Goal: Task Accomplishment & Management: Complete application form

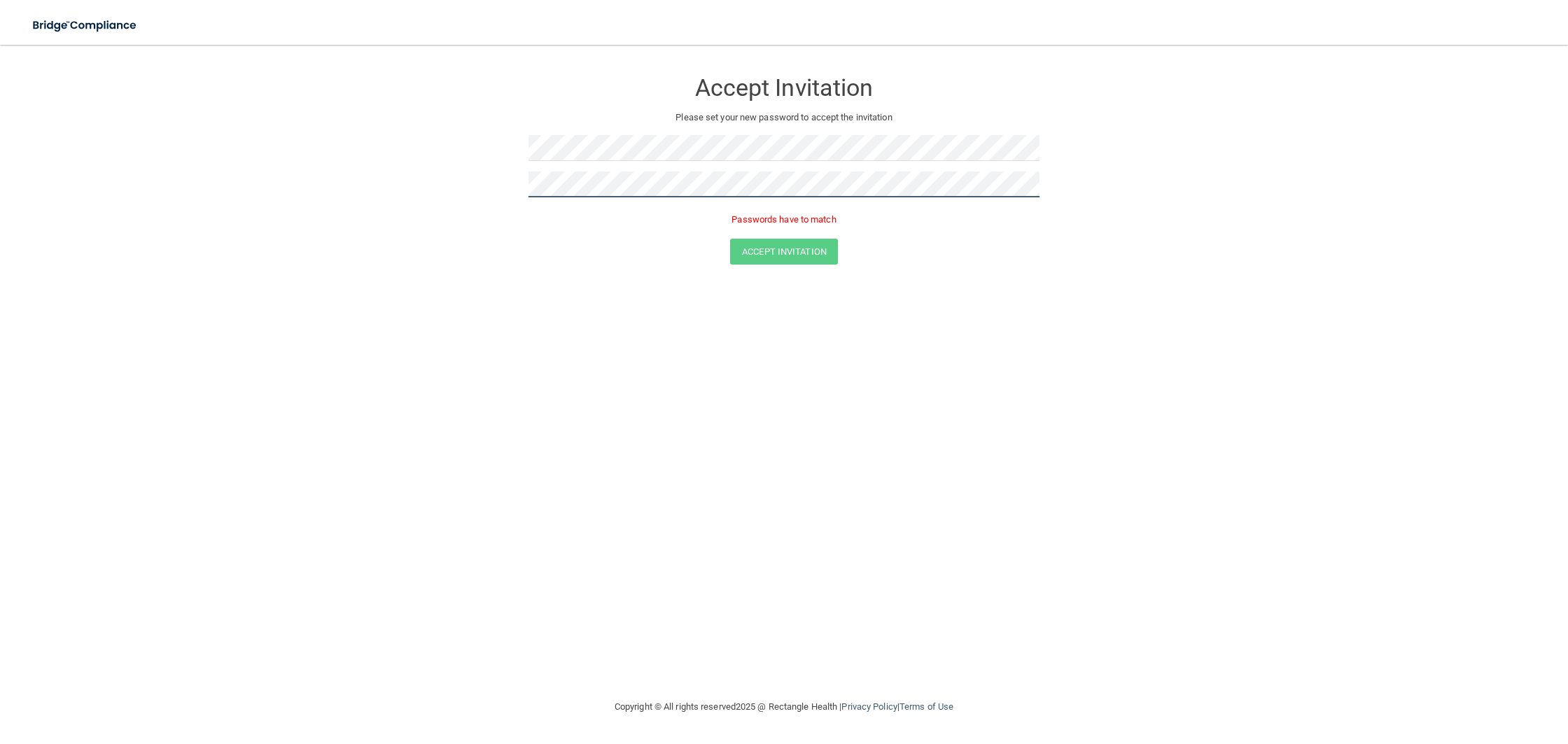
click at [497, 190] on form "Accept Invitation Please set your new password to accept the invitation Passwor…" at bounding box center [783, 169] width 1512 height 222
click at [485, 169] on form "Accept Invitation Please set your new password to accept the invitation Passwor…" at bounding box center [783, 169] width 1512 height 222
click at [517, 159] on form "Accept Invitation Please set your new password to accept the invitation Passwor…" at bounding box center [783, 169] width 1512 height 222
click at [472, 146] on form "Accept Invitation Please set your new password to accept the invitation Passwor…" at bounding box center [783, 169] width 1512 height 222
click at [775, 226] on button "Accept Invitation" at bounding box center [784, 231] width 108 height 26
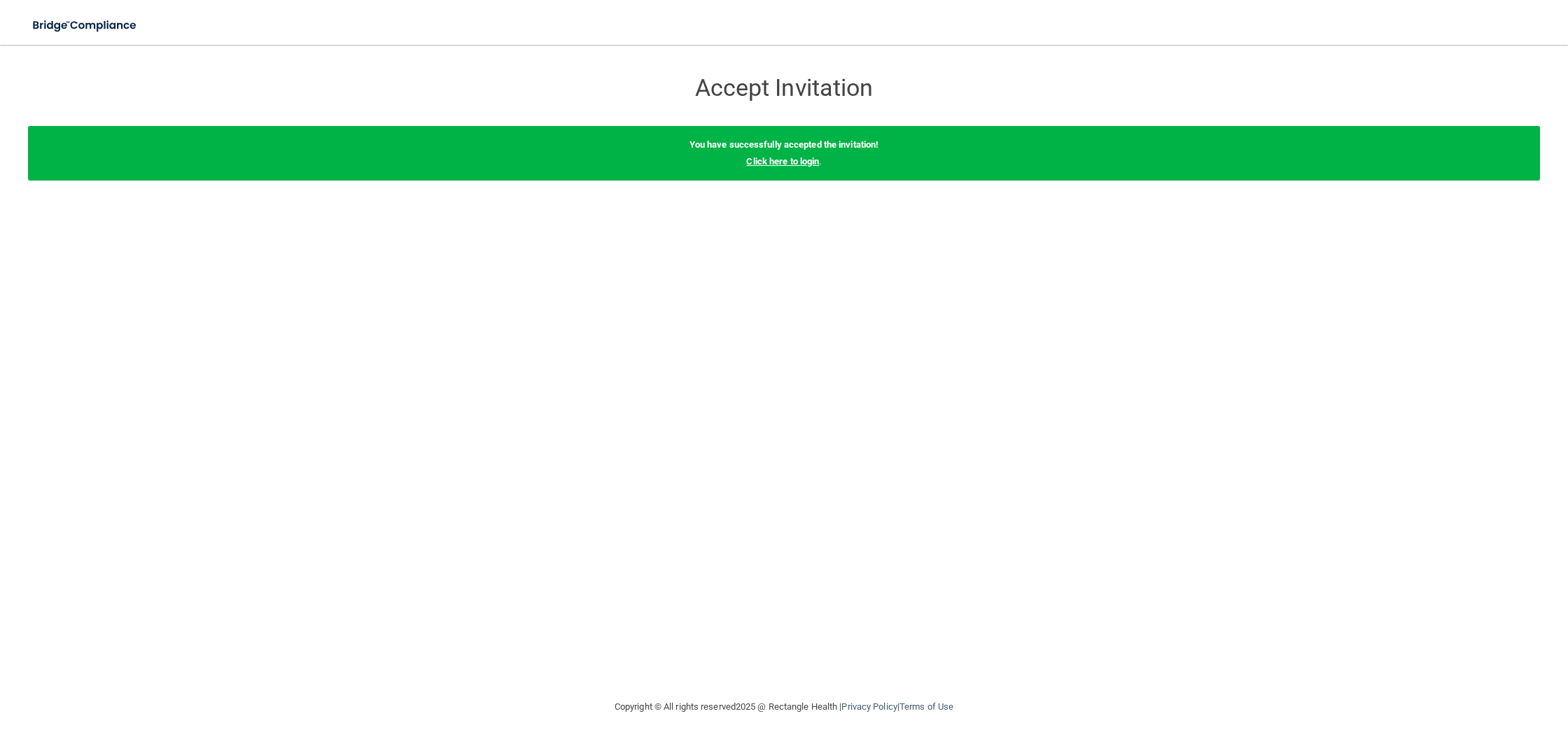
click at [781, 162] on link "Click here to login" at bounding box center [782, 161] width 73 height 11
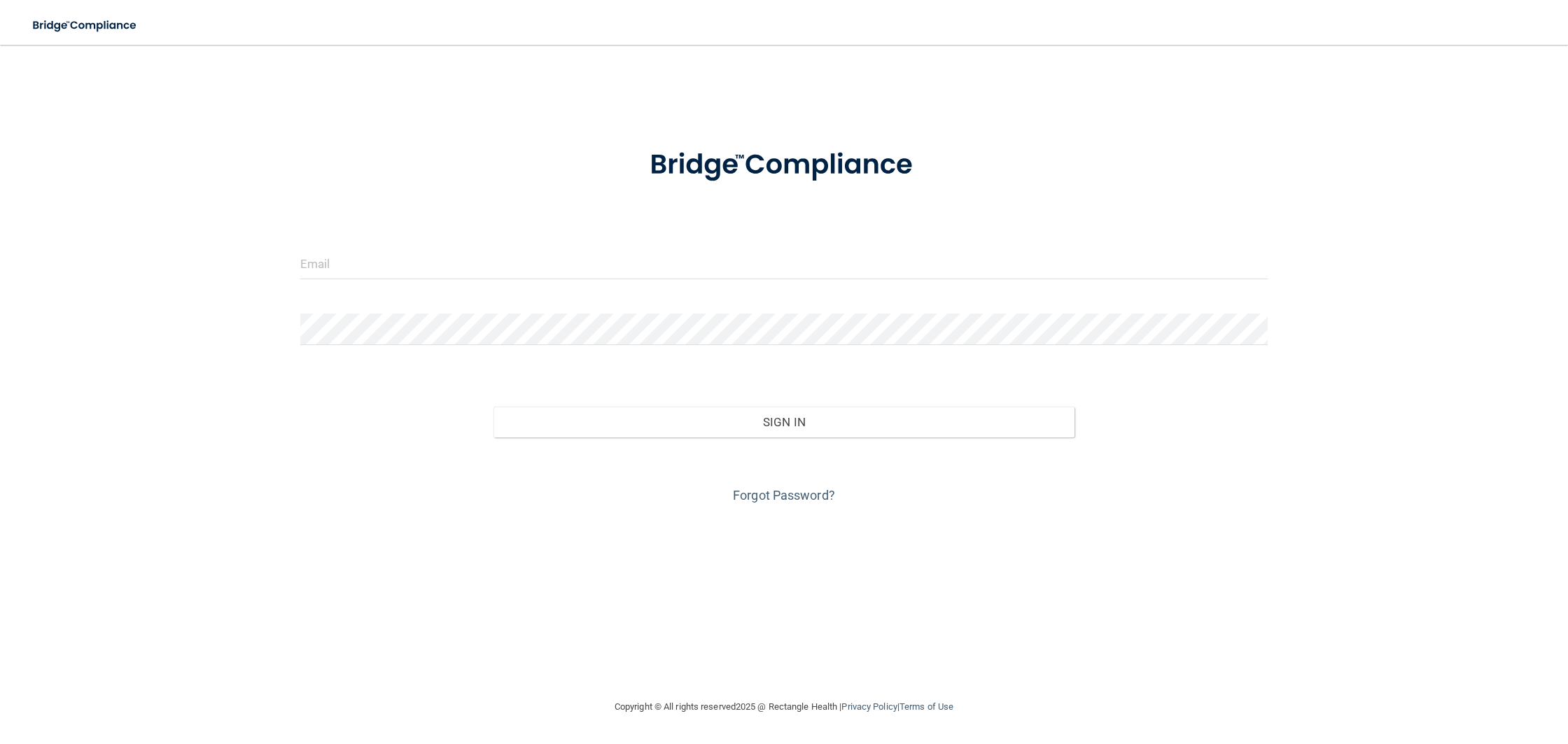
click at [567, 282] on div at bounding box center [784, 269] width 989 height 42
click at [570, 265] on input "email" at bounding box center [784, 264] width 968 height 32
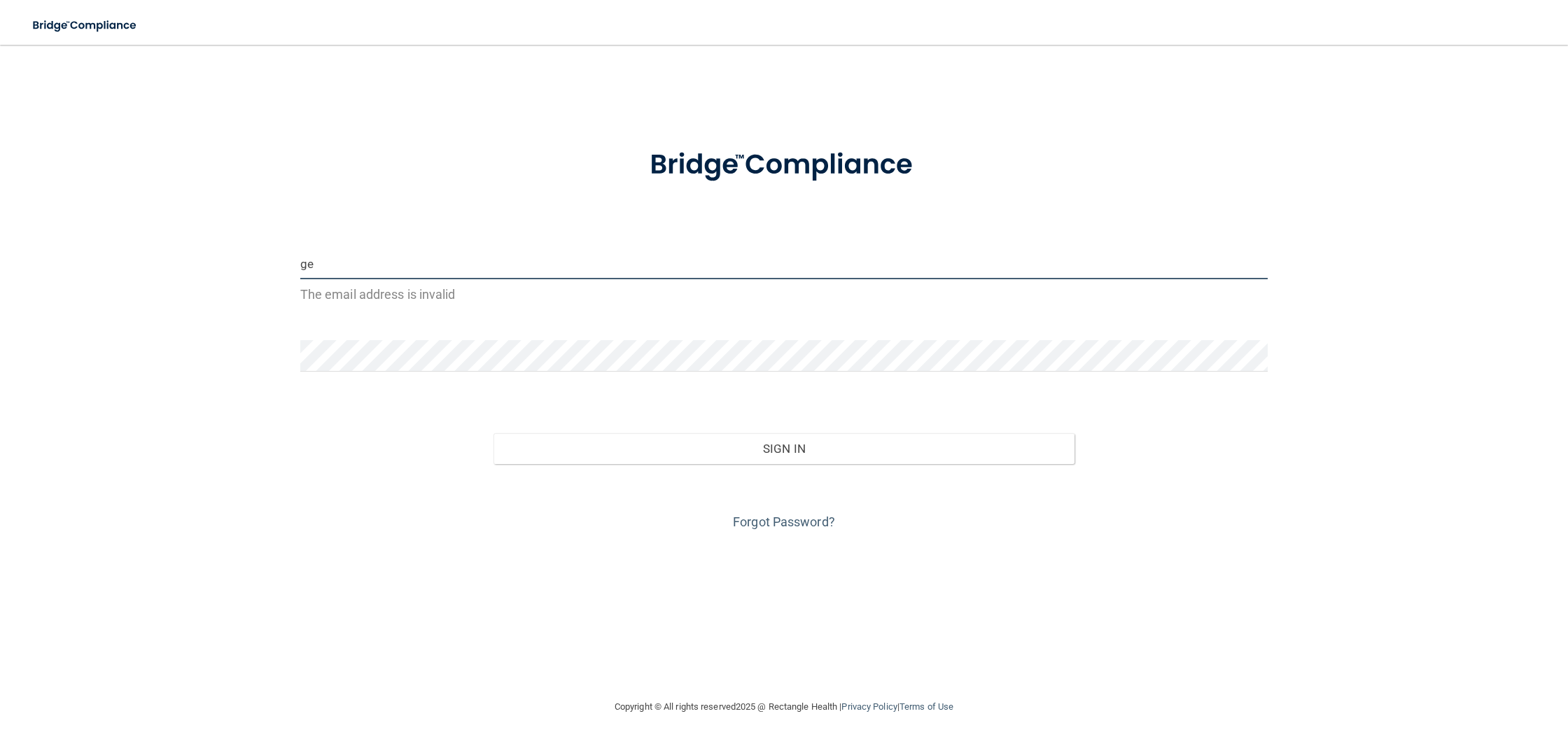
type input "g"
paste input "[EMAIL_ADDRESS][DOMAIN_NAME]"
click at [303, 268] on input "[EMAIL_ADDRESS][DOMAIN_NAME]" at bounding box center [784, 264] width 968 height 32
type input "[EMAIL_ADDRESS][DOMAIN_NAME]"
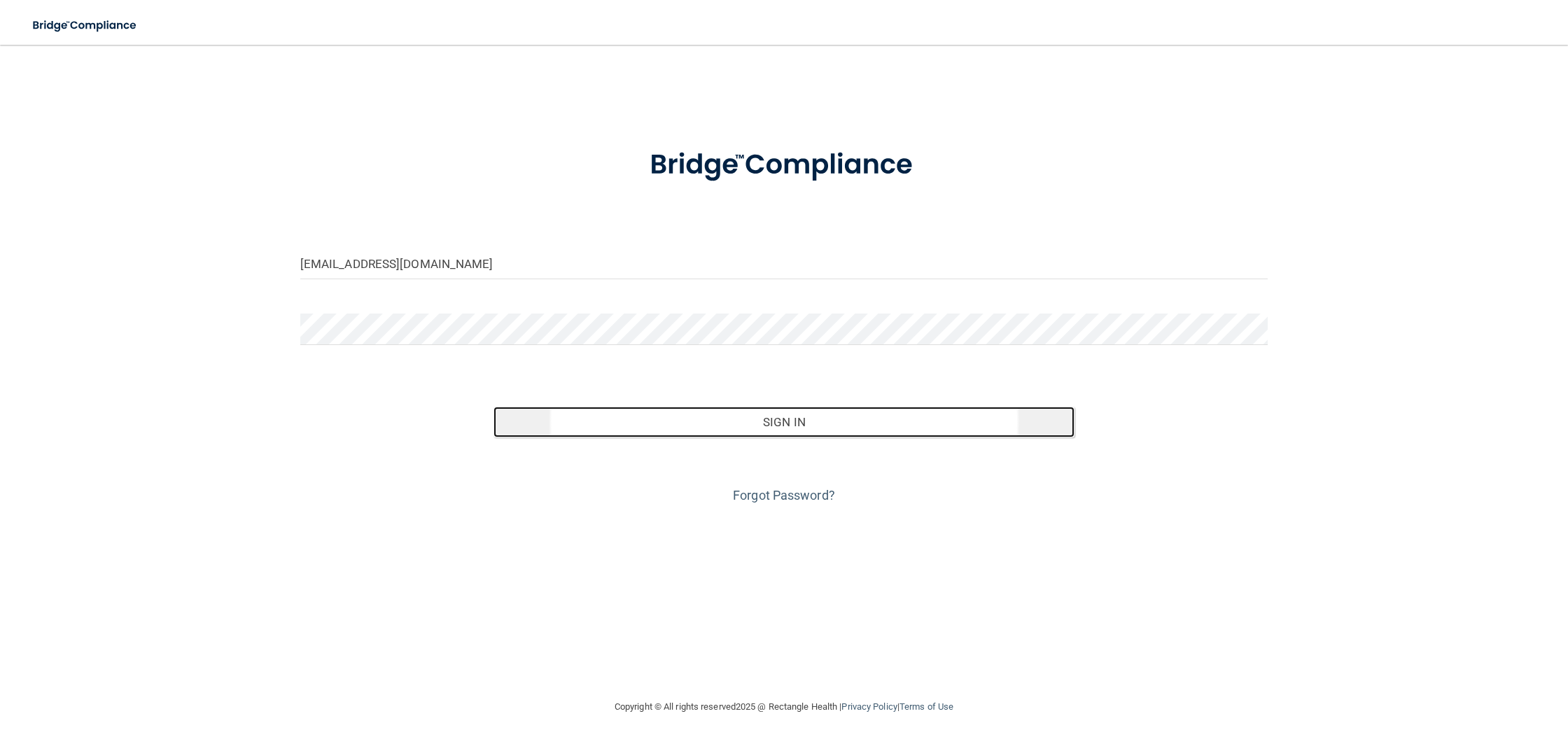
click at [763, 430] on button "Sign In" at bounding box center [784, 422] width 580 height 31
click at [703, 419] on button "Sign In" at bounding box center [784, 422] width 580 height 31
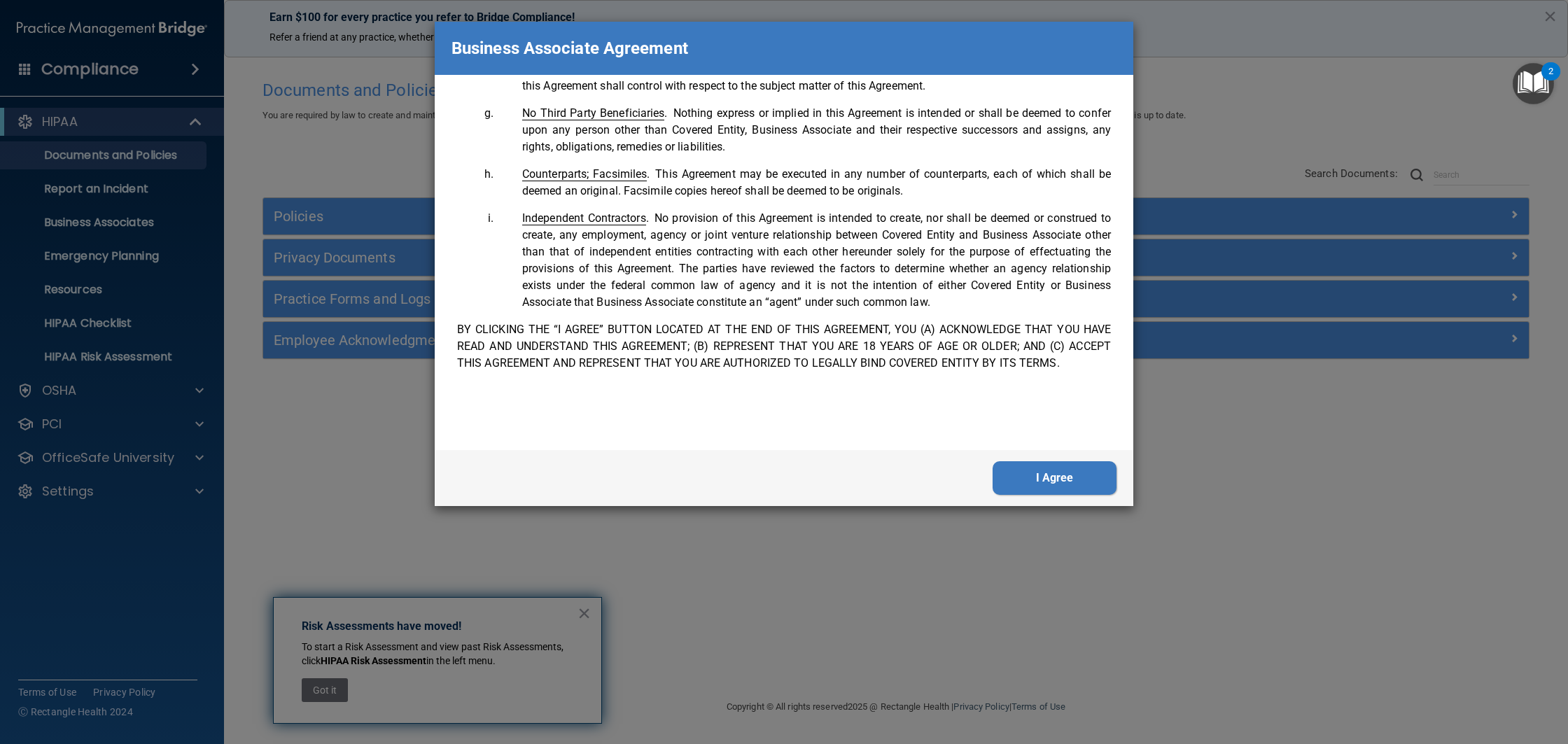
scroll to position [2855, 0]
click at [1091, 484] on button "I Agree" at bounding box center [1055, 478] width 124 height 34
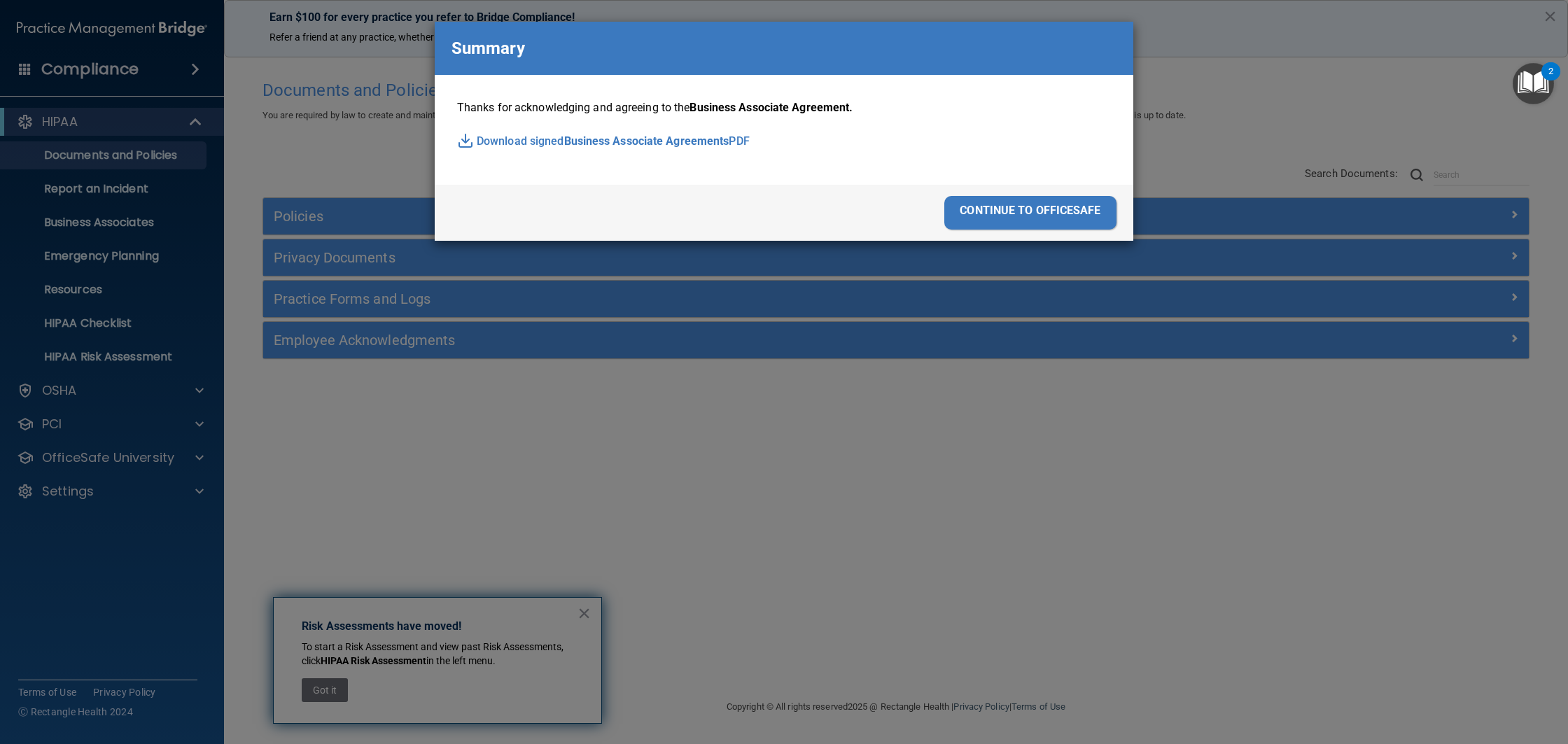
click at [1057, 218] on div "continue to officesafe" at bounding box center [1030, 213] width 172 height 34
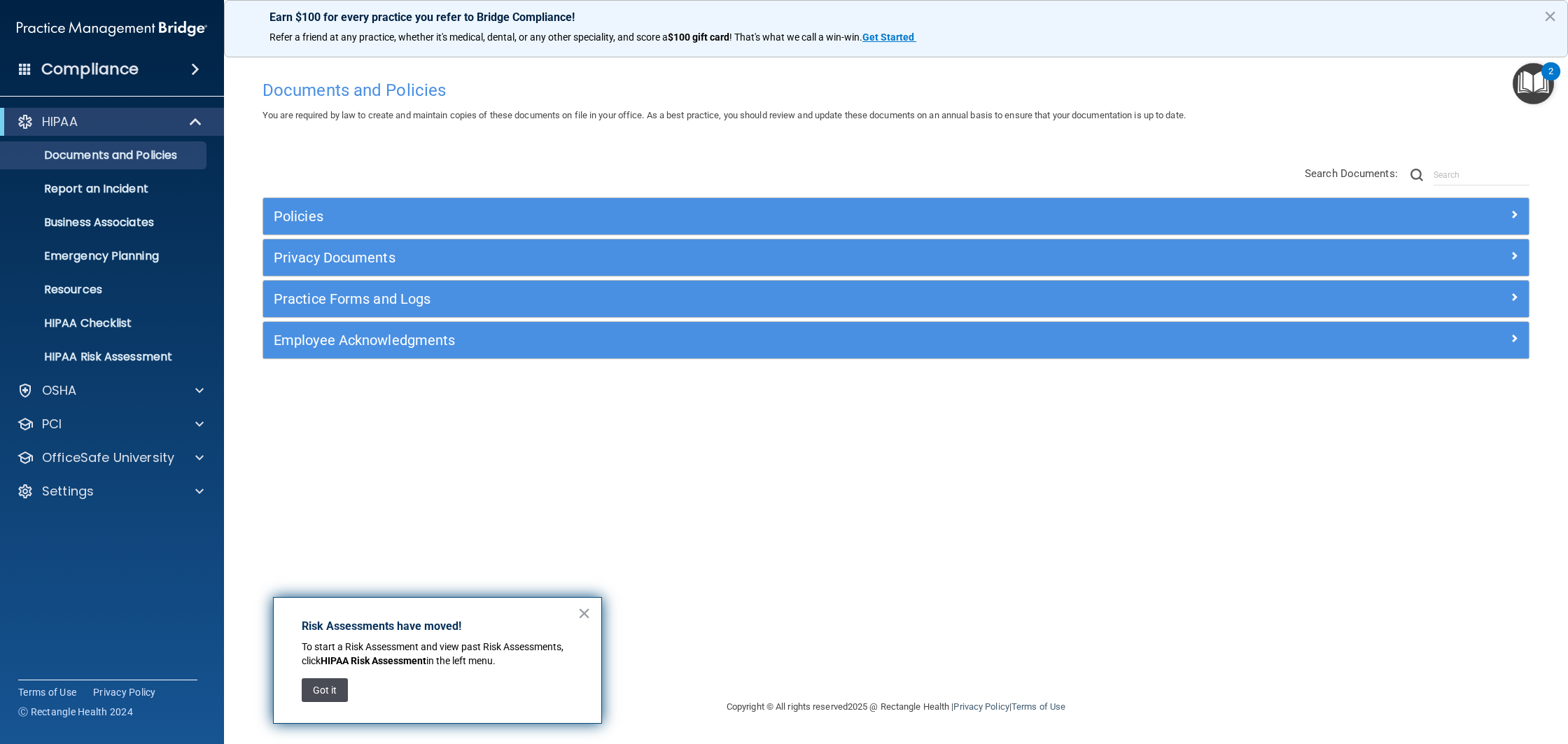
click at [327, 689] on button "Got it" at bounding box center [325, 690] width 46 height 23
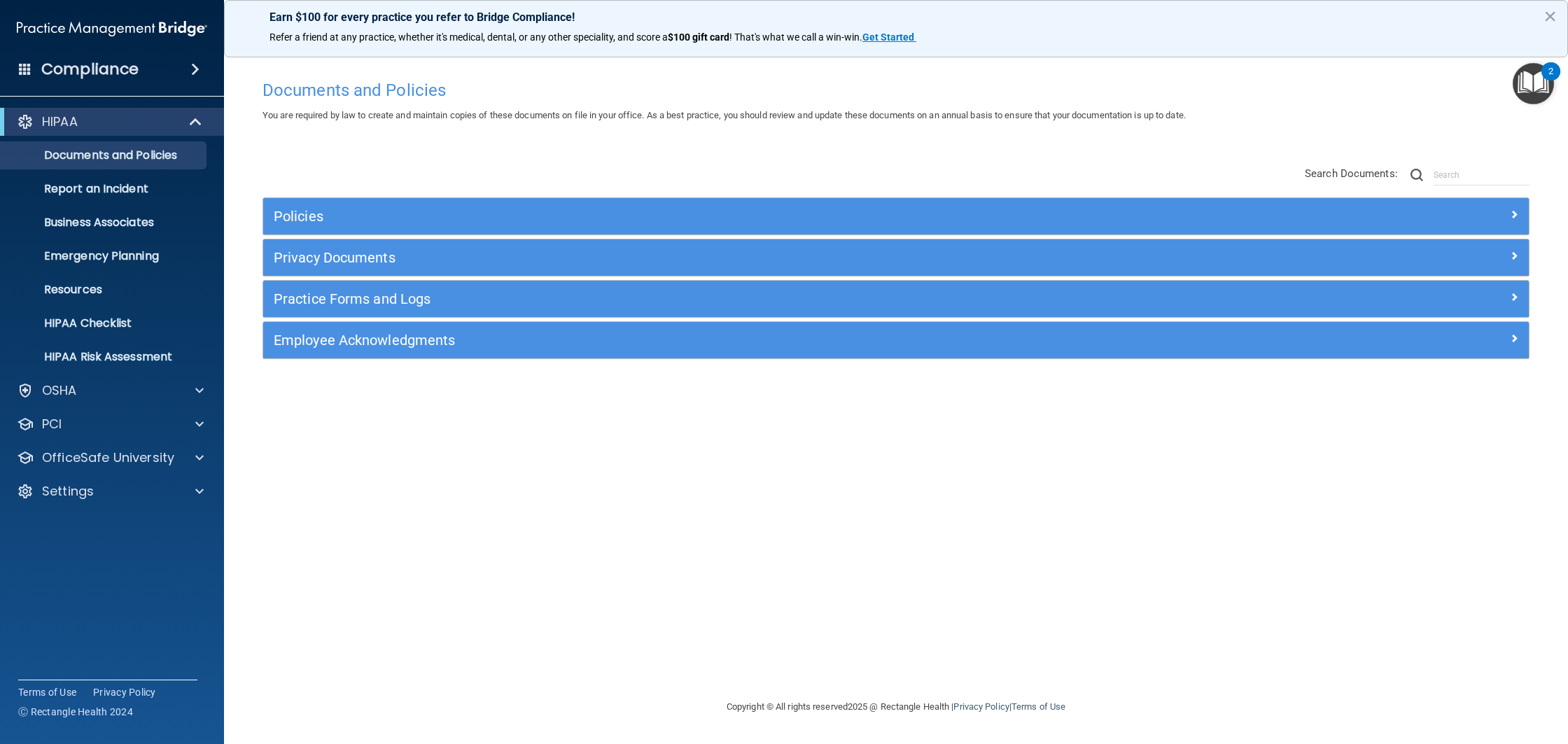
click at [330, 234] on div "Policies" at bounding box center [896, 216] width 1265 height 36
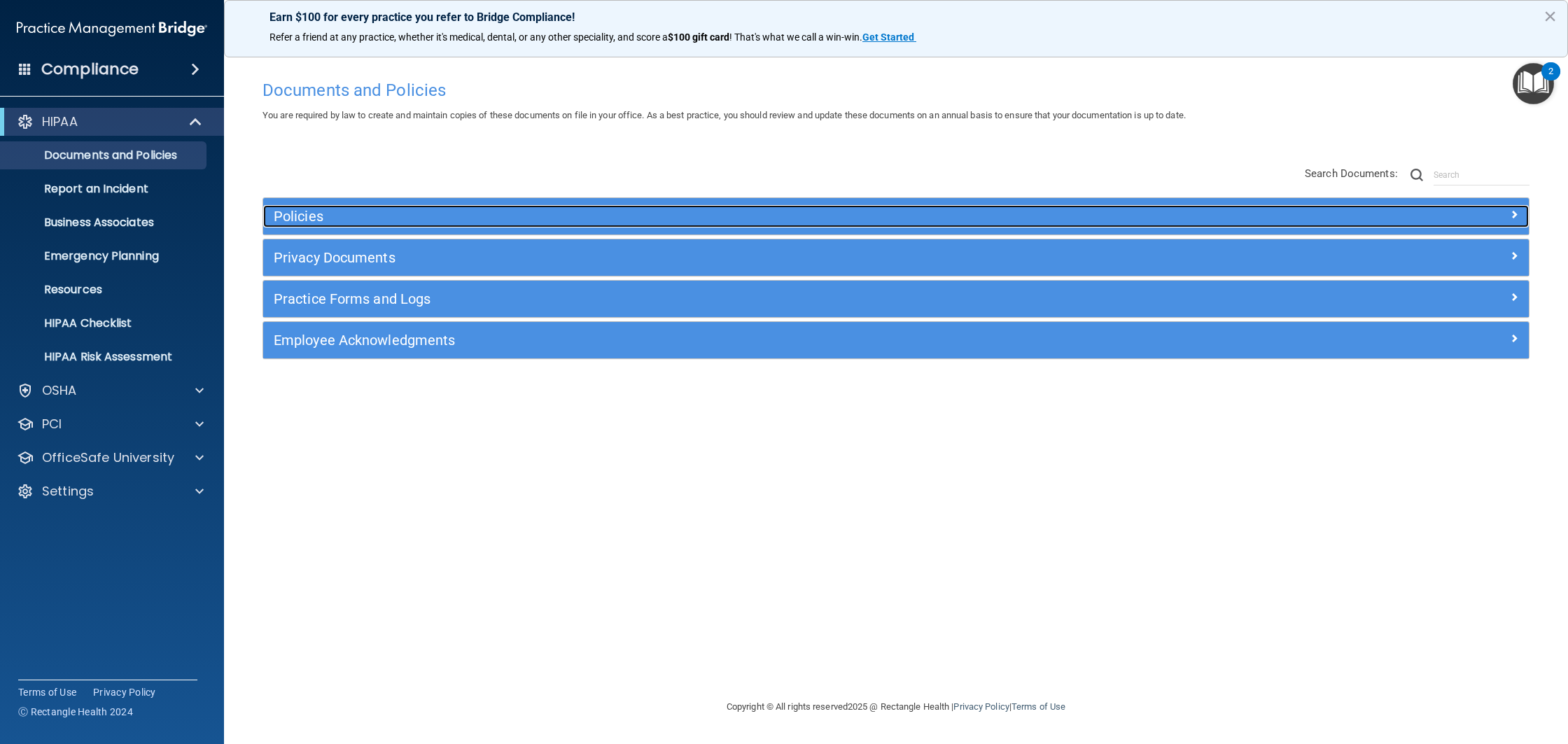
click at [331, 211] on h5 "Policies" at bounding box center [737, 216] width 928 height 15
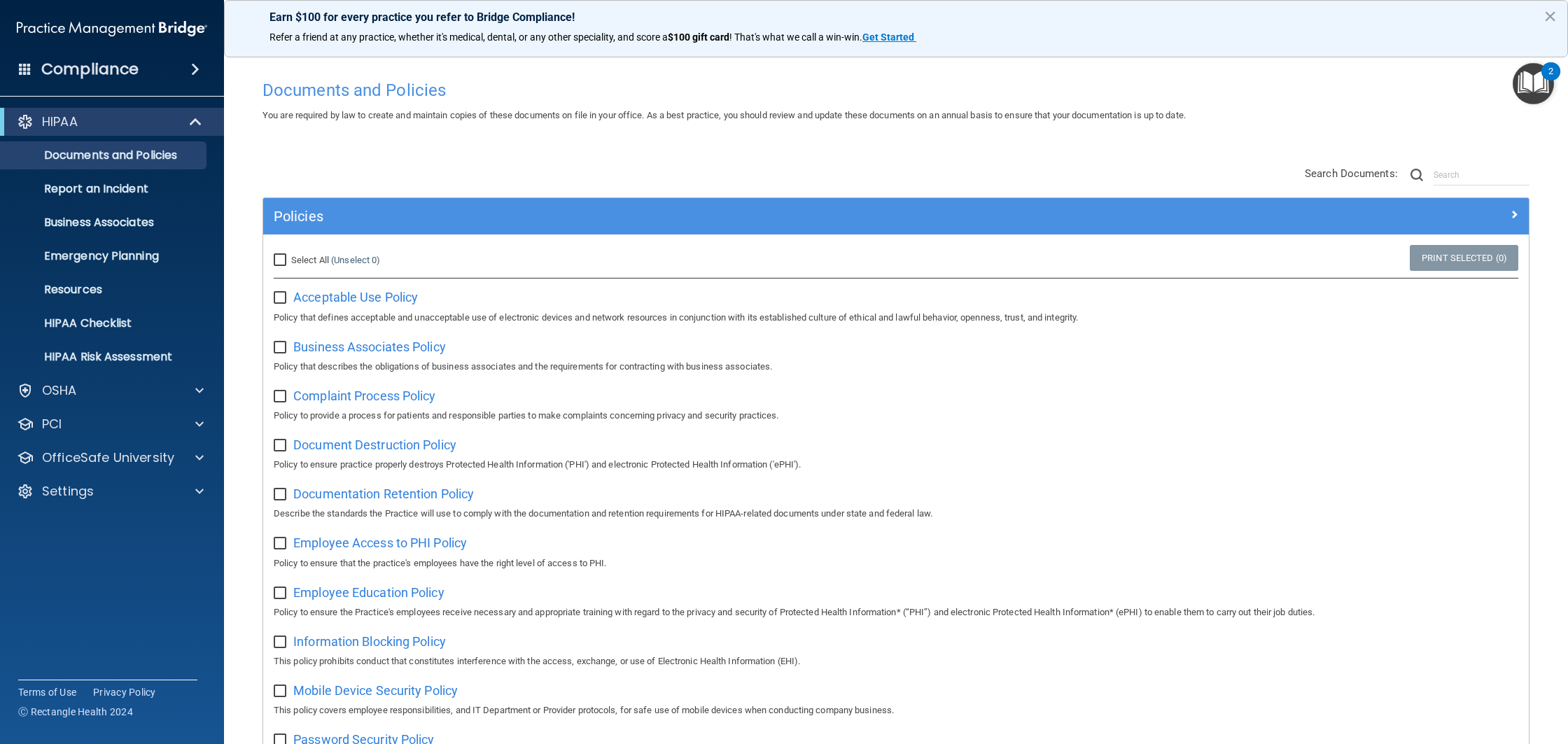
click at [286, 262] on input "Select All (Unselect 0) Unselect All" at bounding box center [281, 260] width 16 height 11
checkbox input "true"
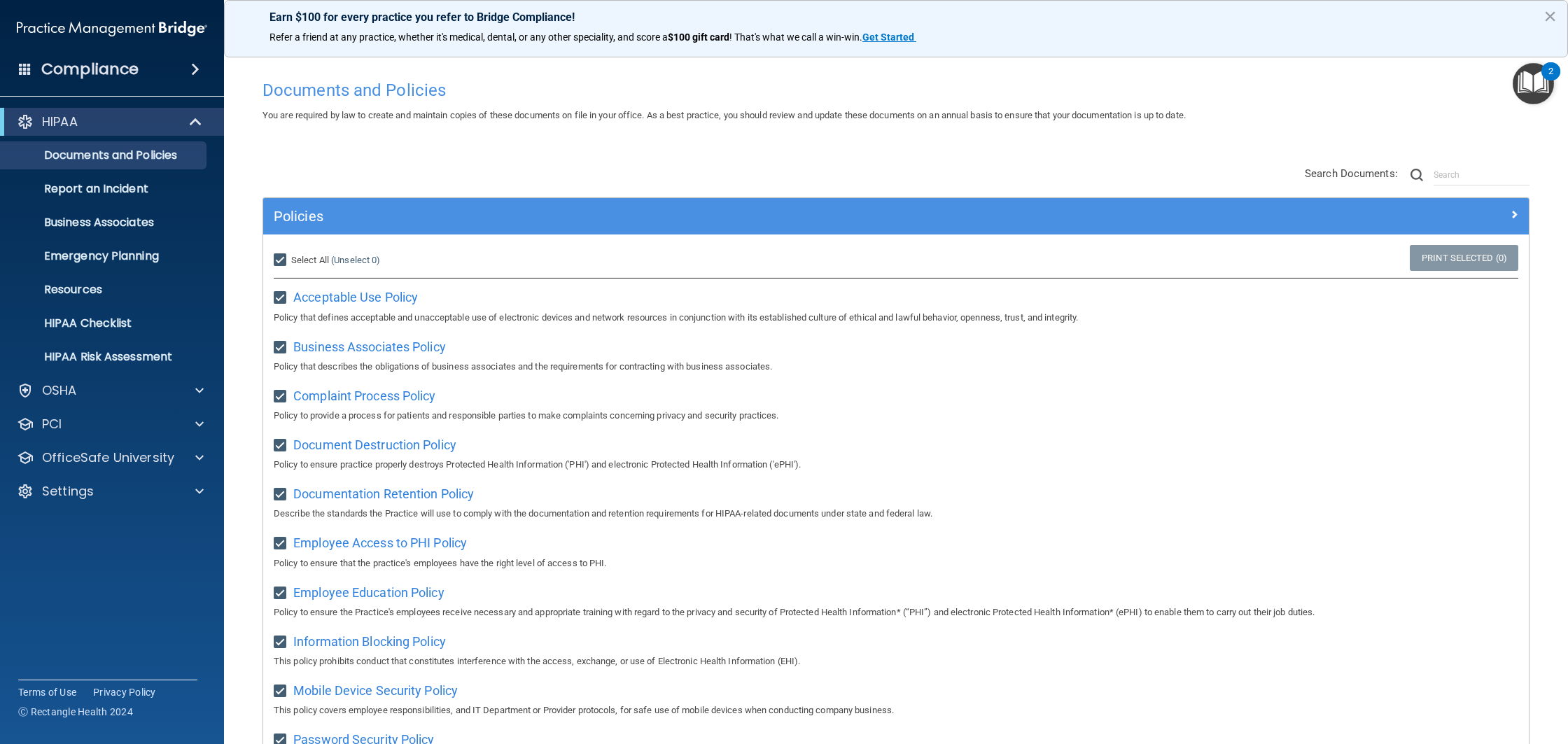
checkbox input "true"
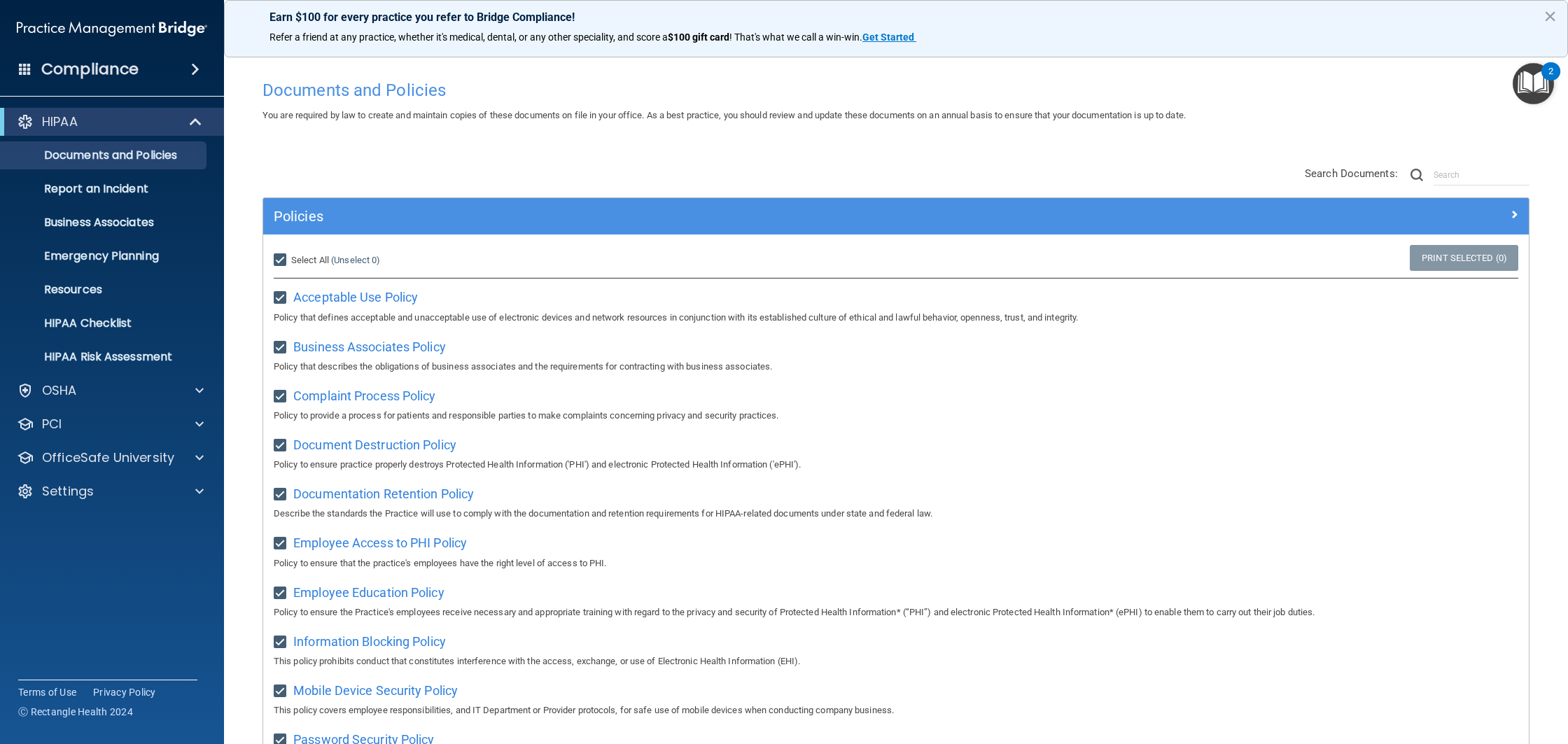
checkbox input "true"
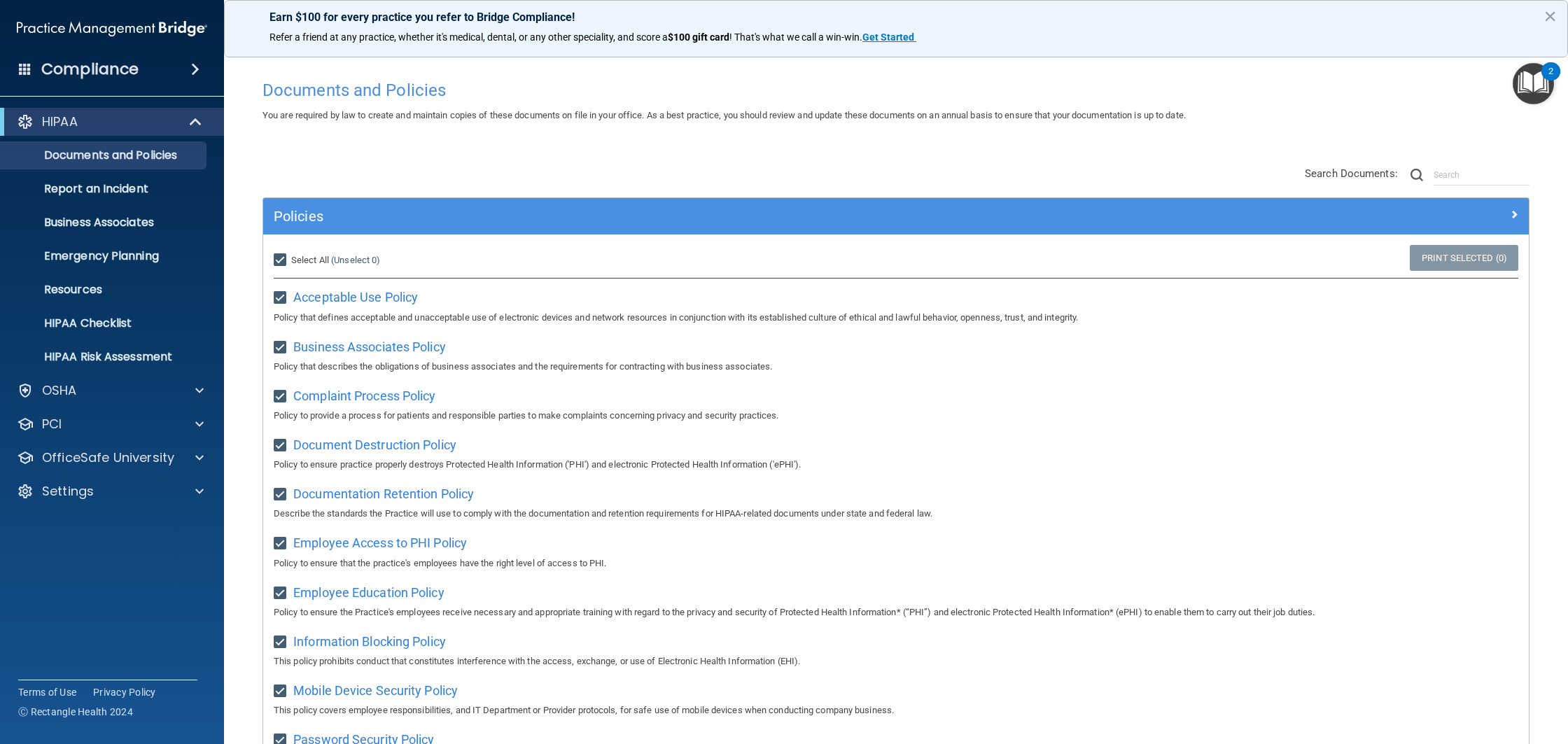
checkbox input "true"
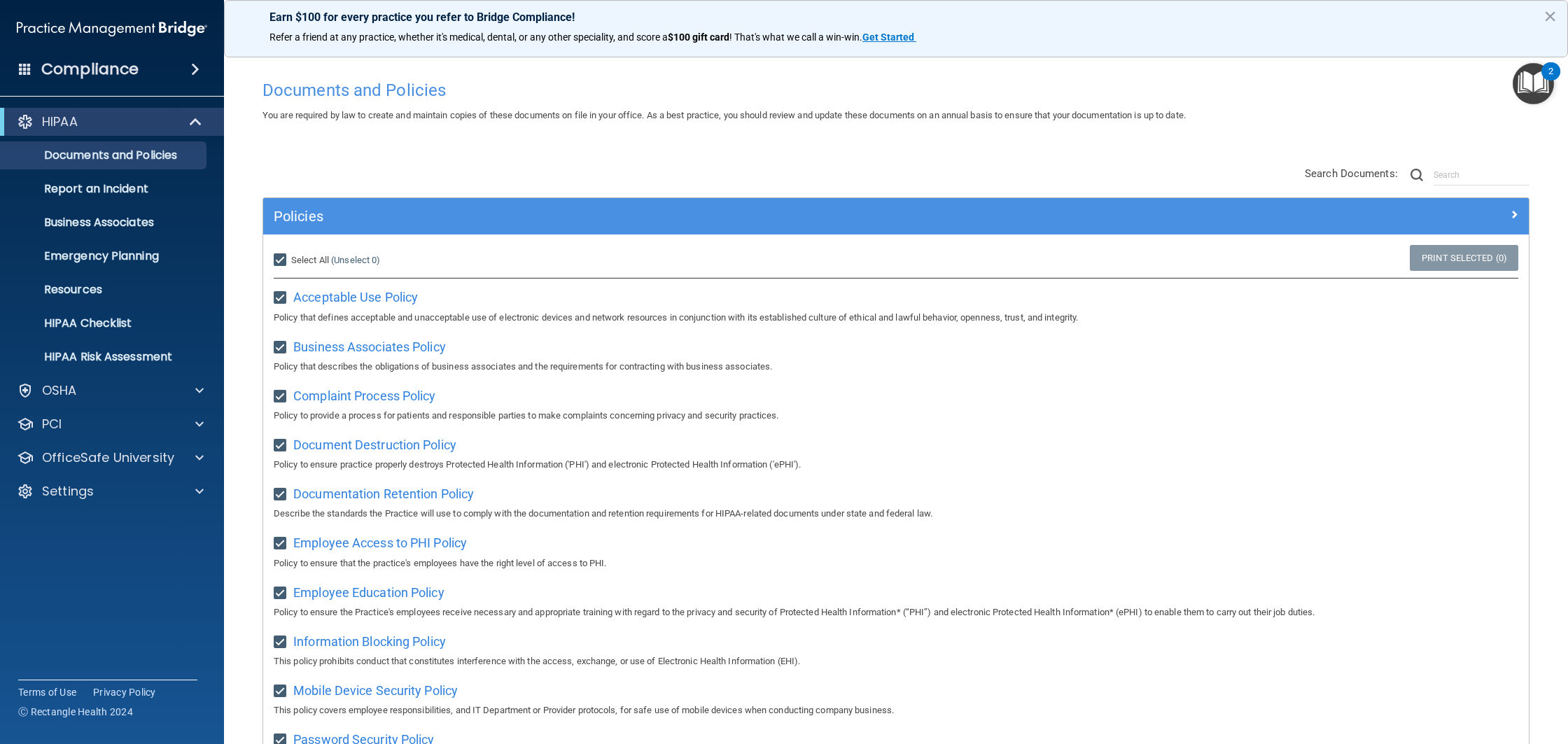
checkbox input "true"
click at [285, 261] on input "Select All (Unselect 21) Unselect All" at bounding box center [281, 260] width 16 height 11
checkbox input "false"
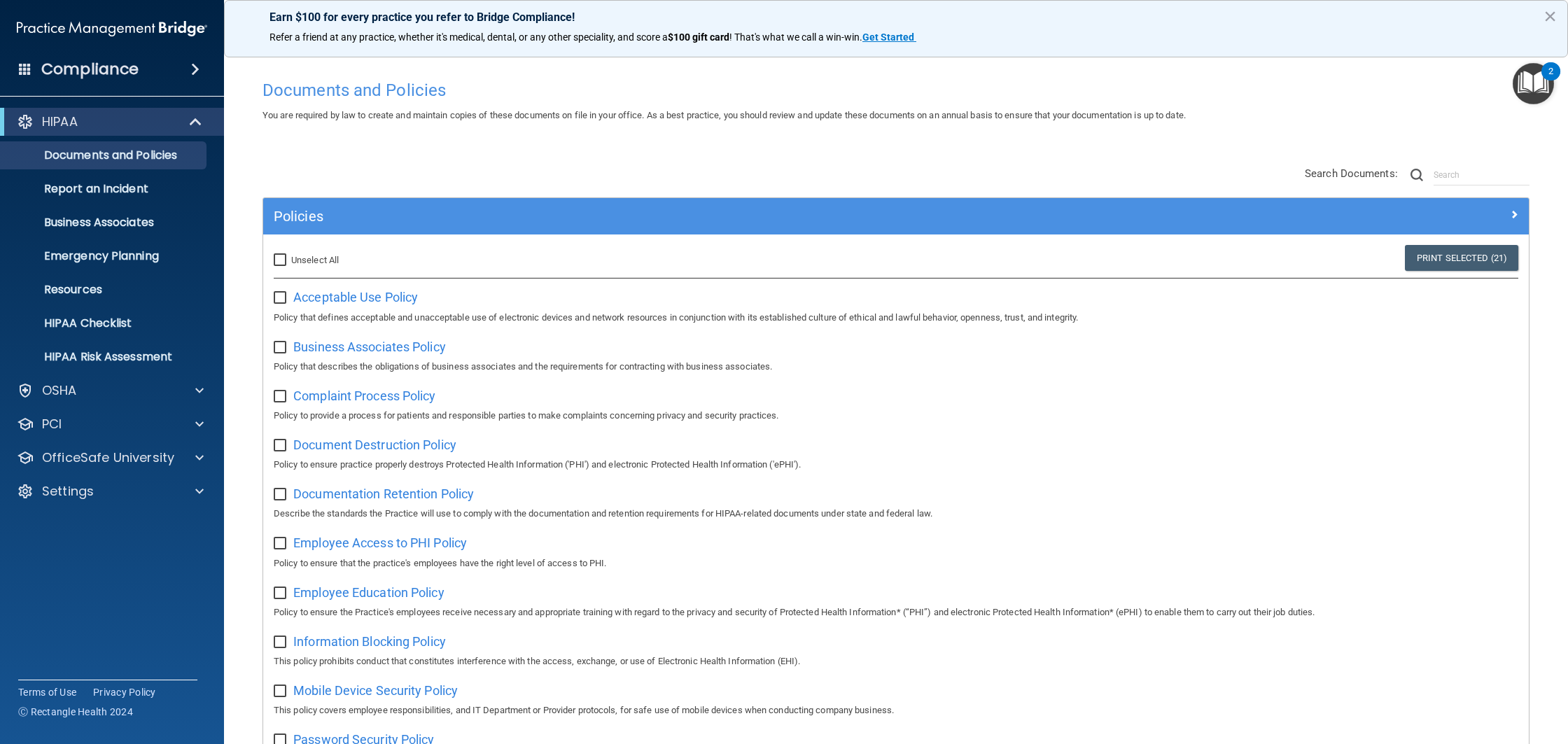
checkbox input "false"
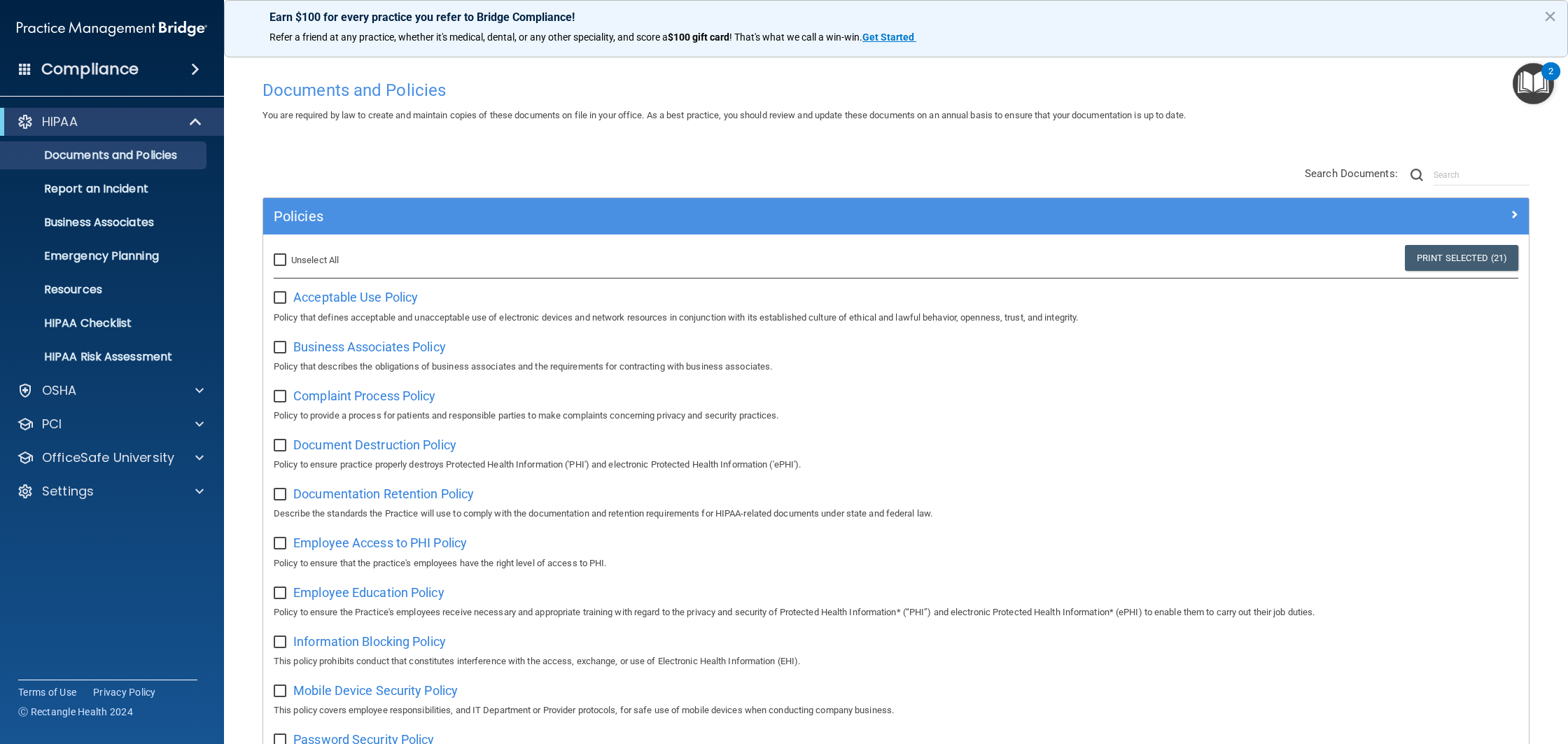
checkbox input "false"
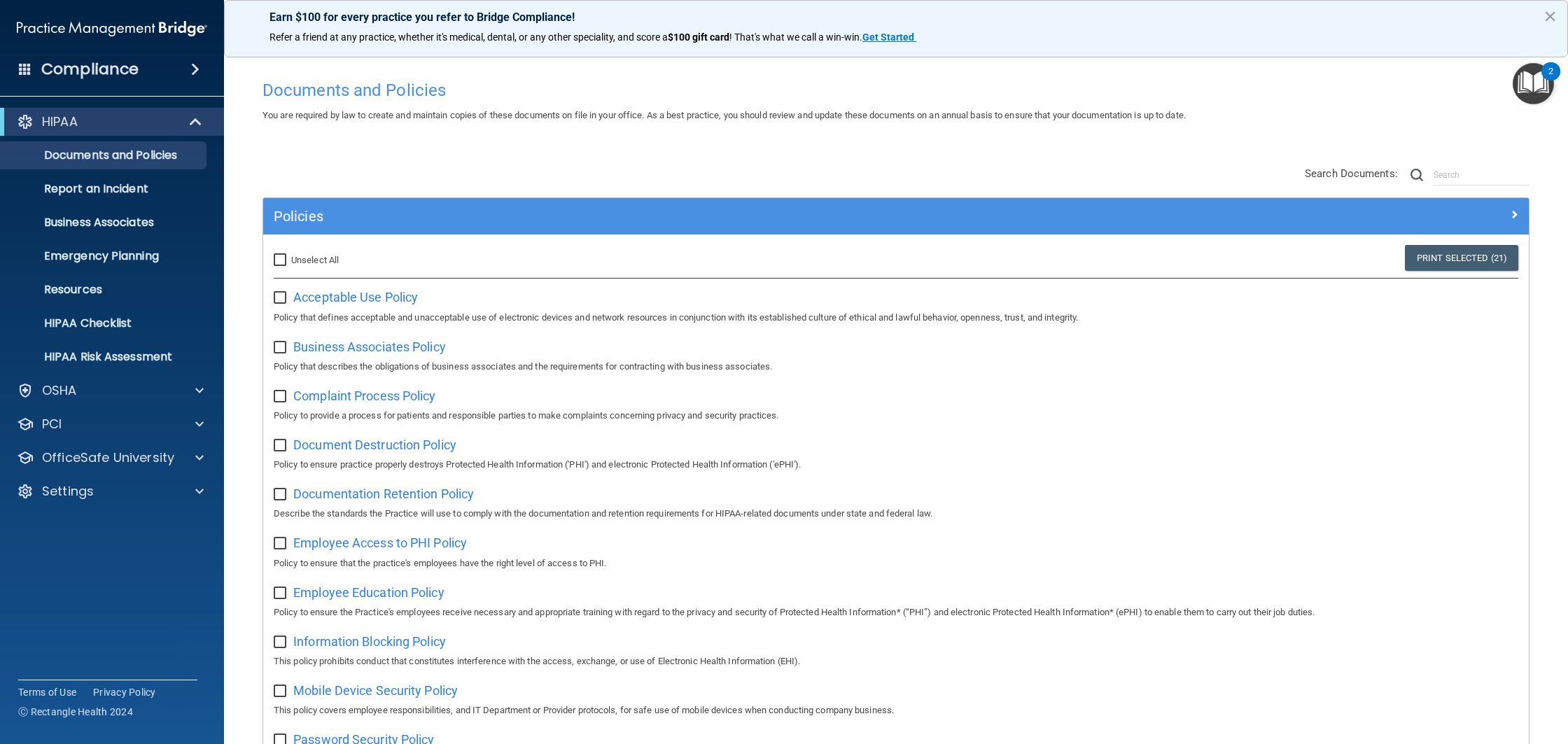
checkbox input "false"
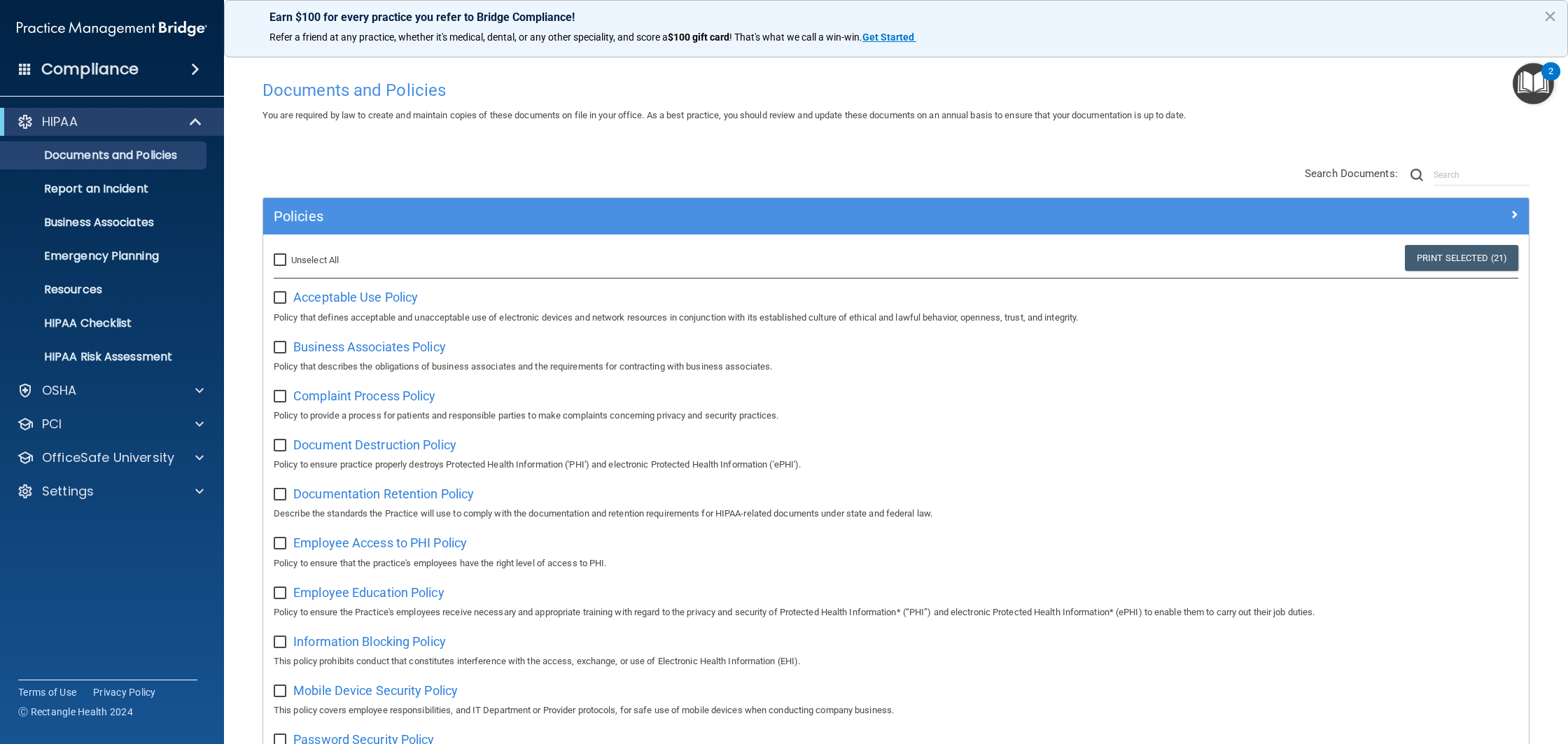
checkbox input "false"
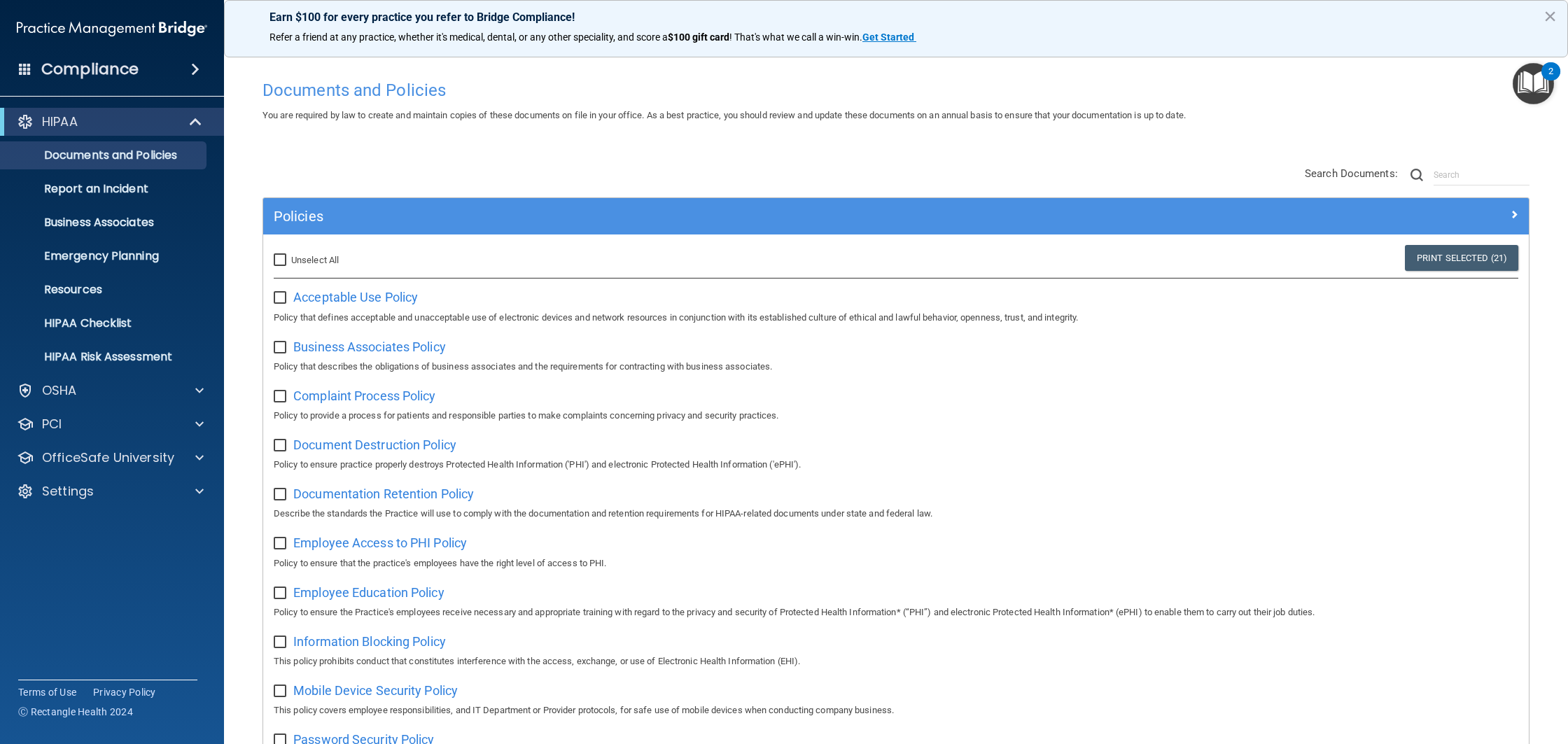
checkbox input "false"
click at [408, 599] on span "Employee Education Policy" at bounding box center [369, 593] width 151 height 15
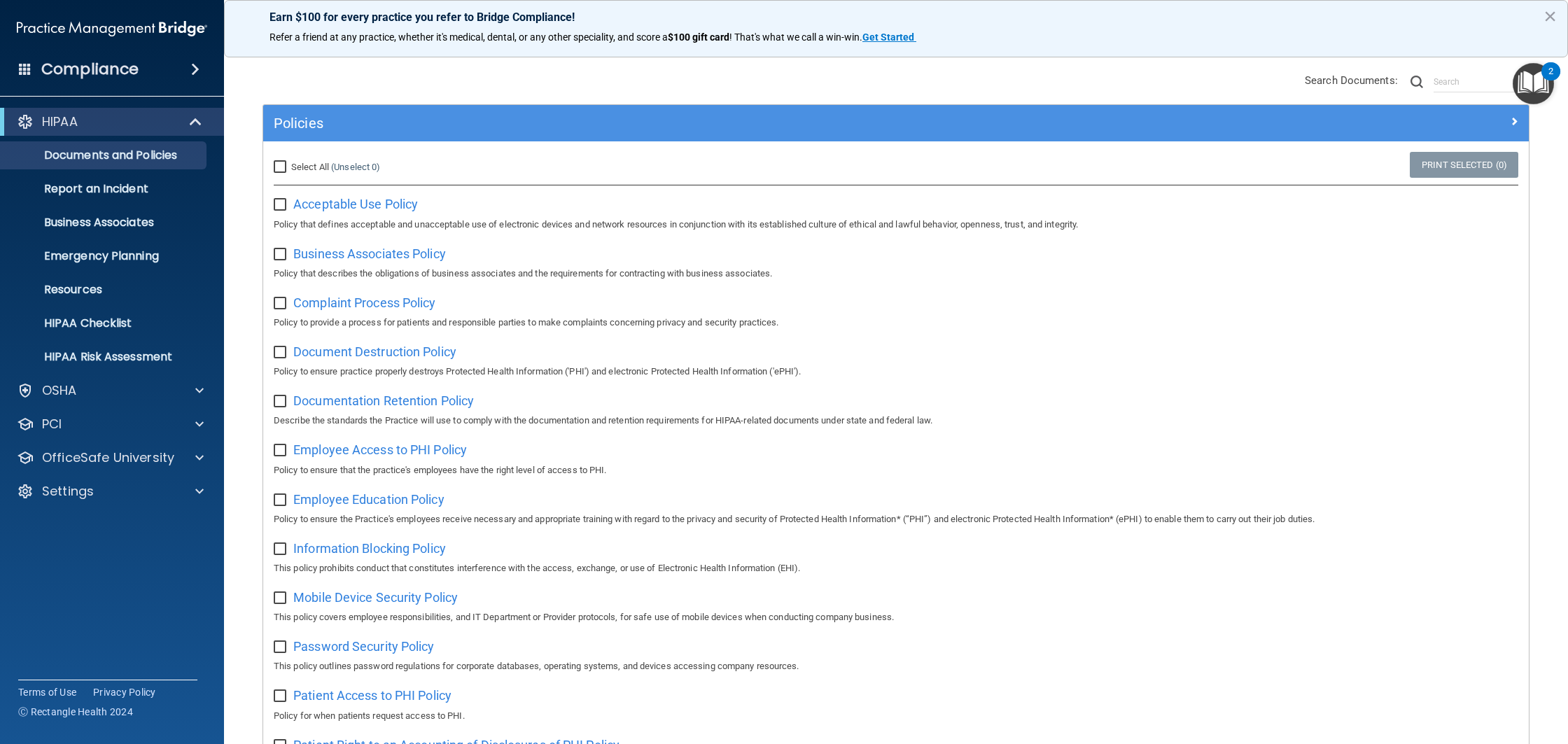
scroll to position [0, 0]
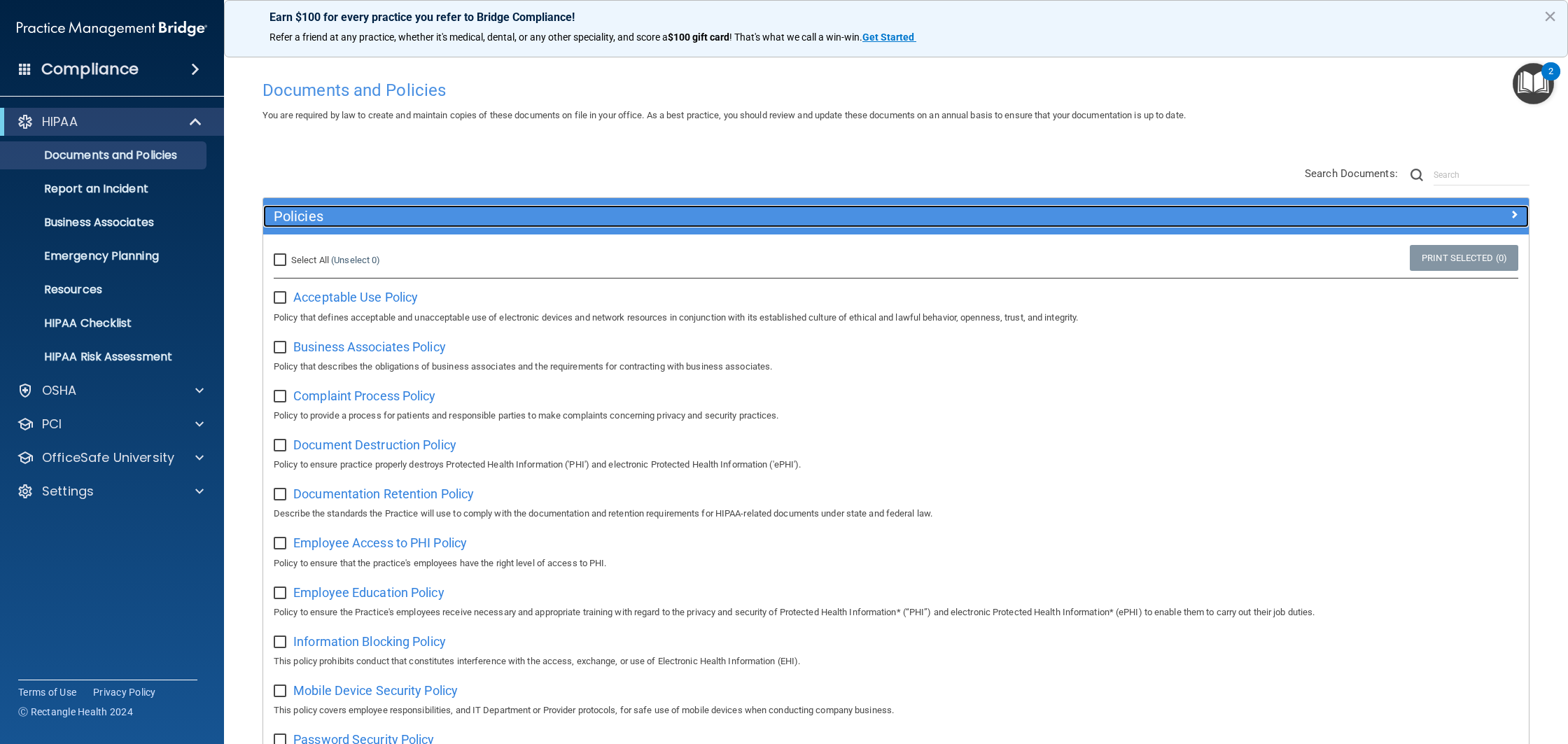
click at [310, 221] on h5 "Policies" at bounding box center [737, 216] width 928 height 15
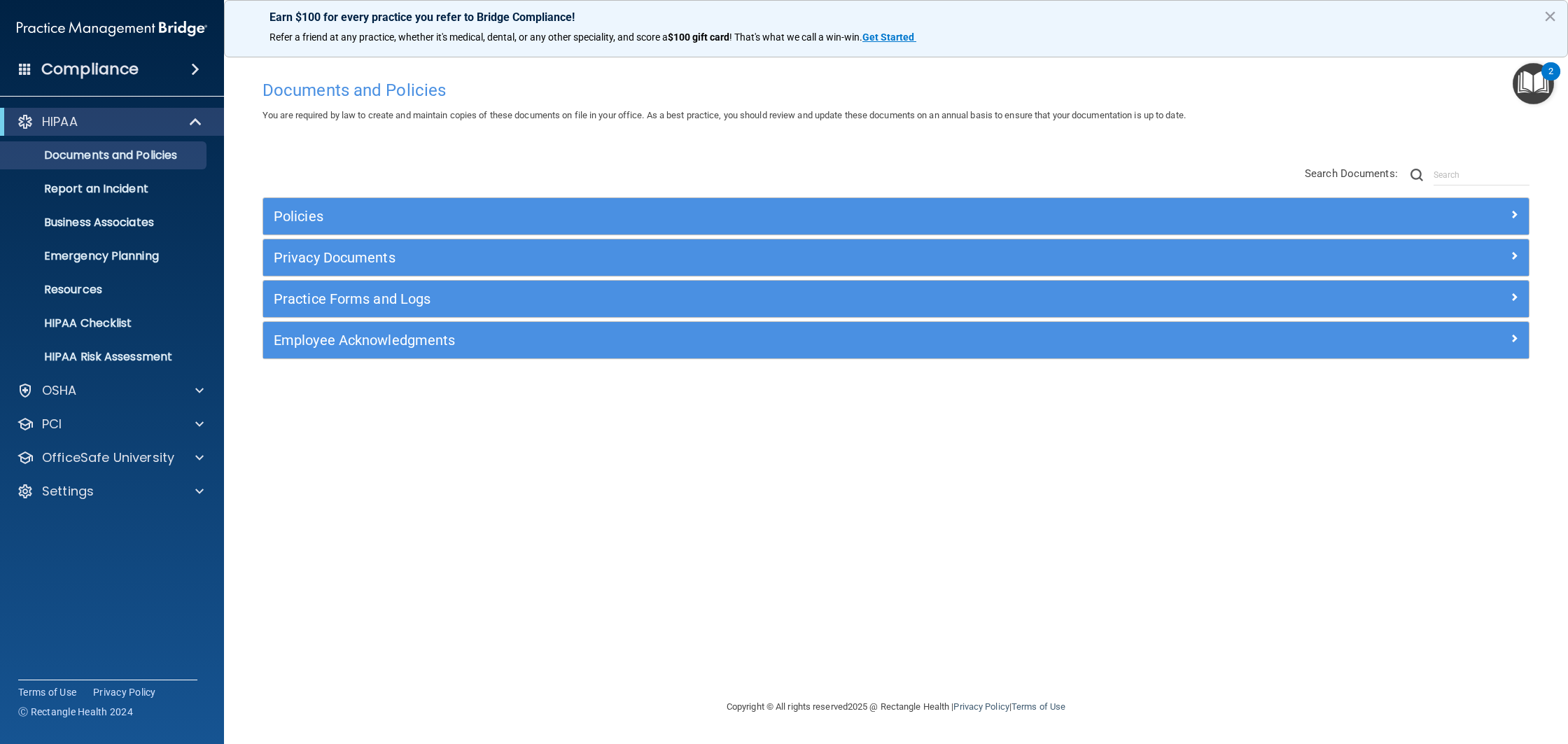
click at [350, 246] on div "Privacy Documents" at bounding box center [896, 257] width 1265 height 36
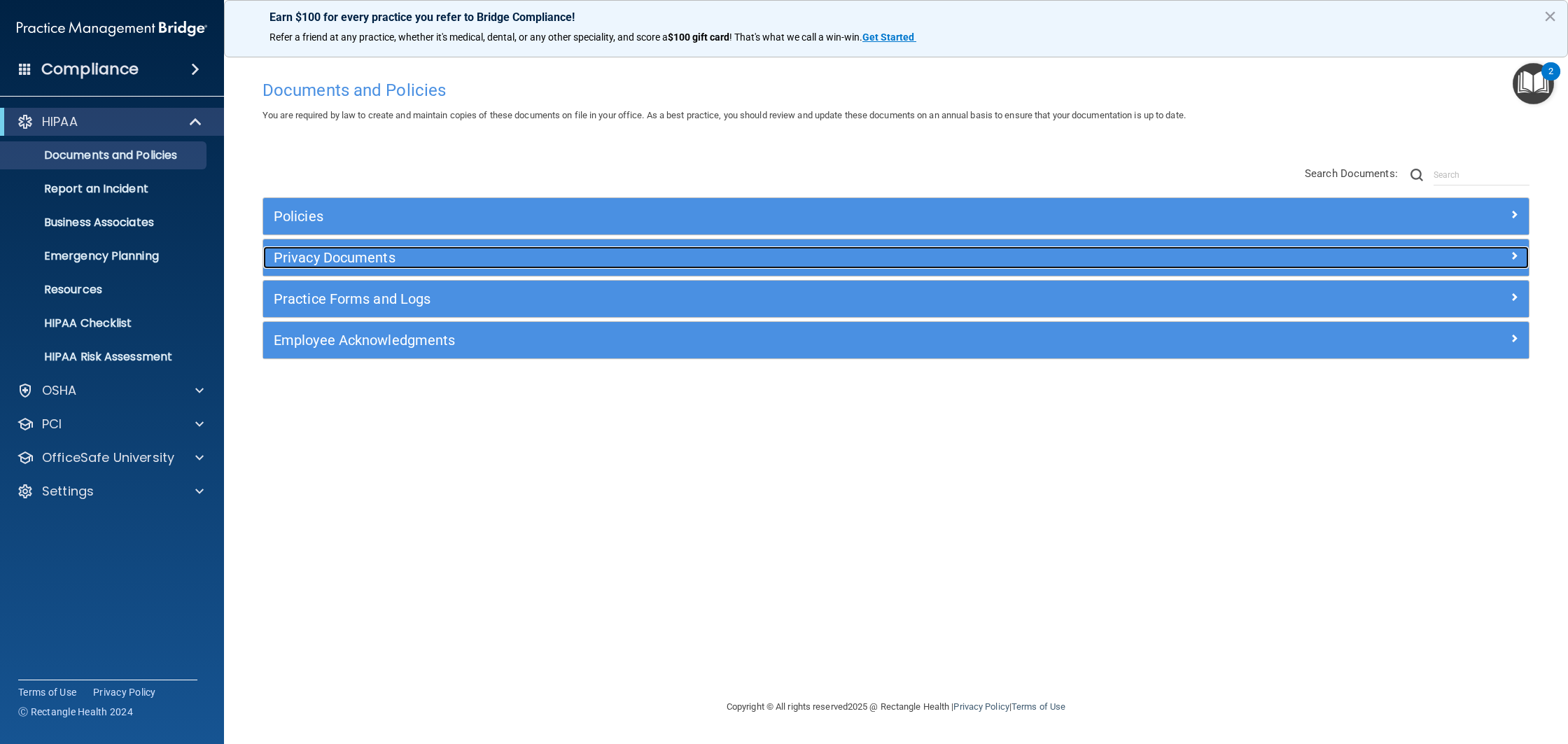
click at [345, 257] on h5 "Privacy Documents" at bounding box center [737, 258] width 928 height 15
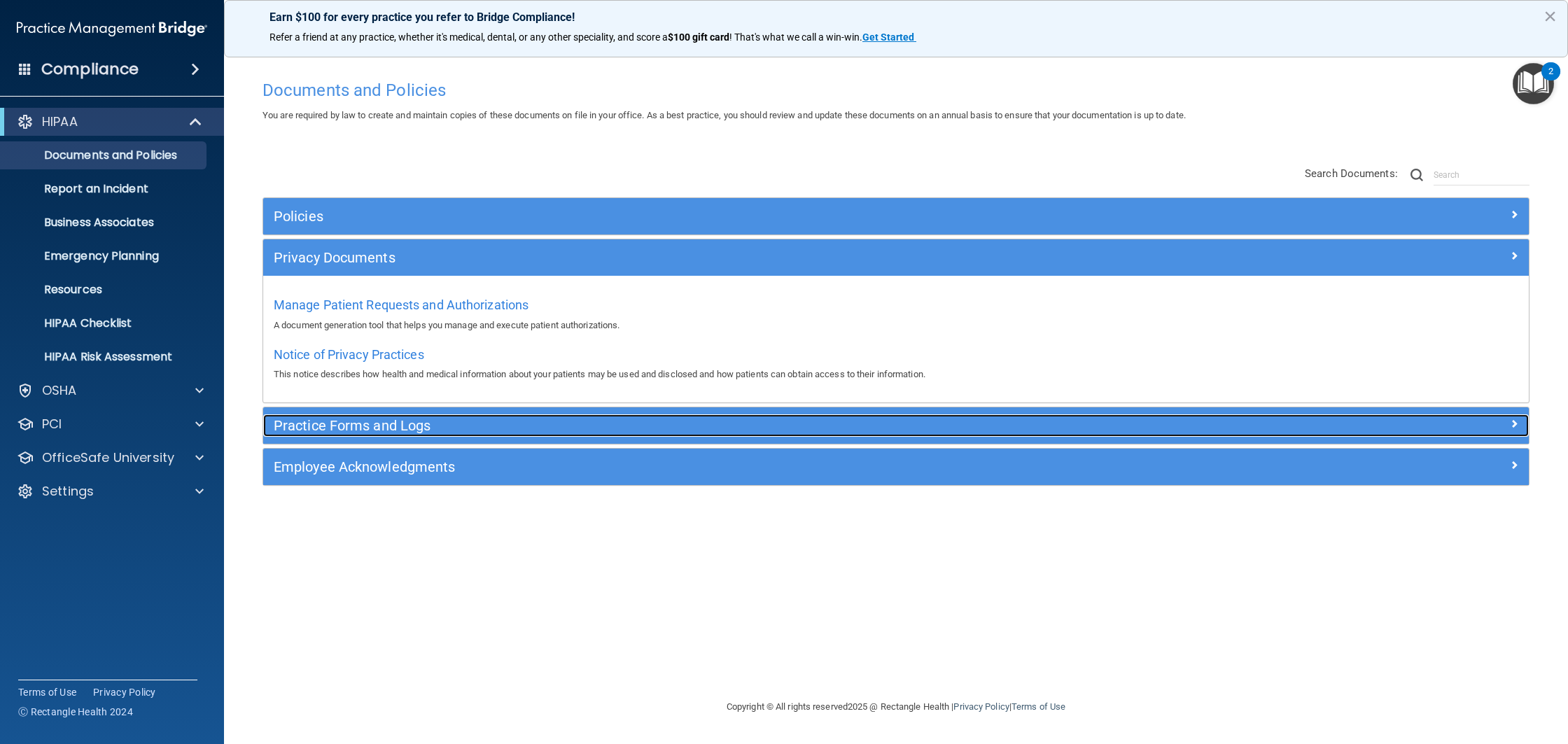
click at [392, 434] on div "Practice Forms and Logs" at bounding box center [738, 425] width 949 height 23
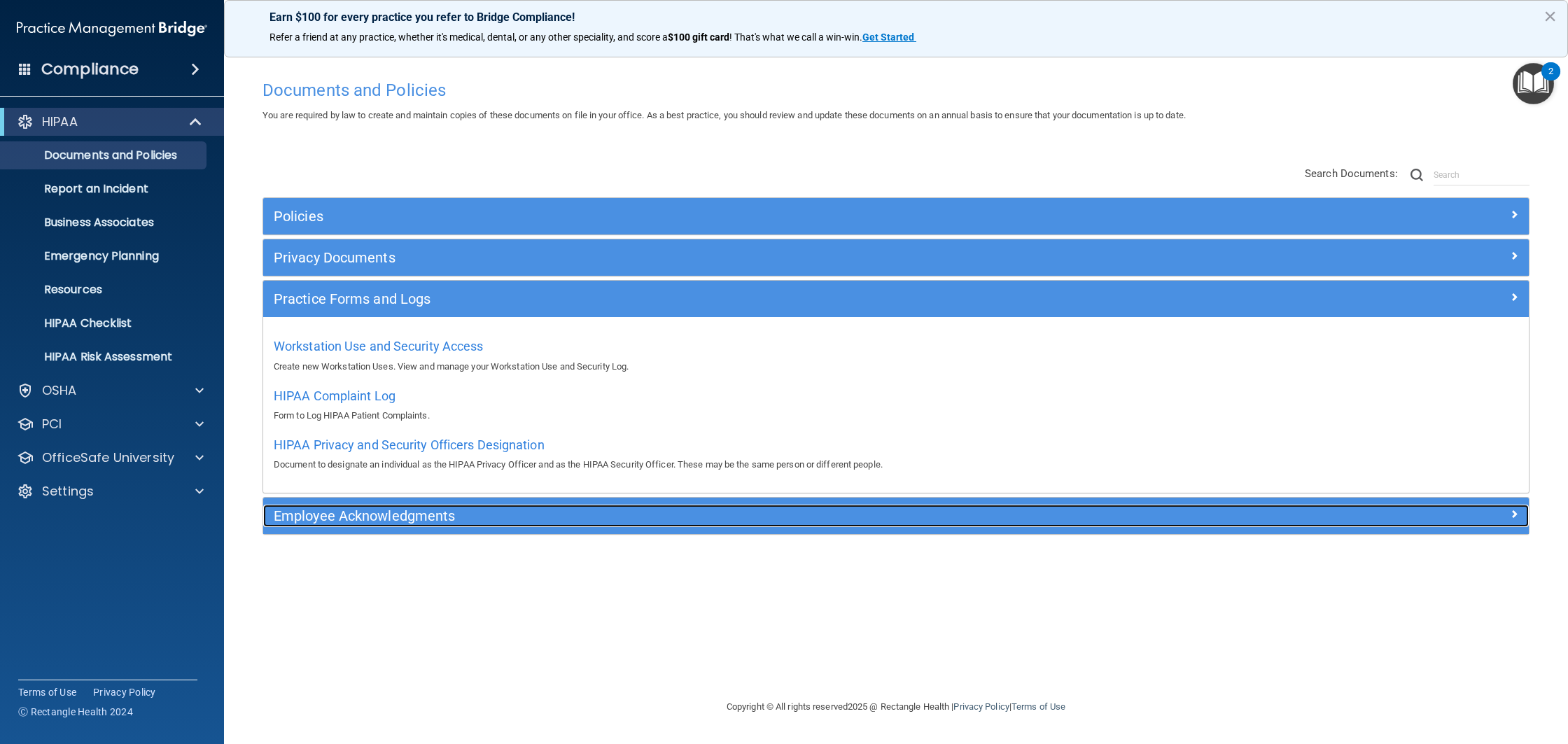
click at [413, 518] on h5 "Employee Acknowledgments" at bounding box center [737, 516] width 928 height 15
